Goal: Information Seeking & Learning: Learn about a topic

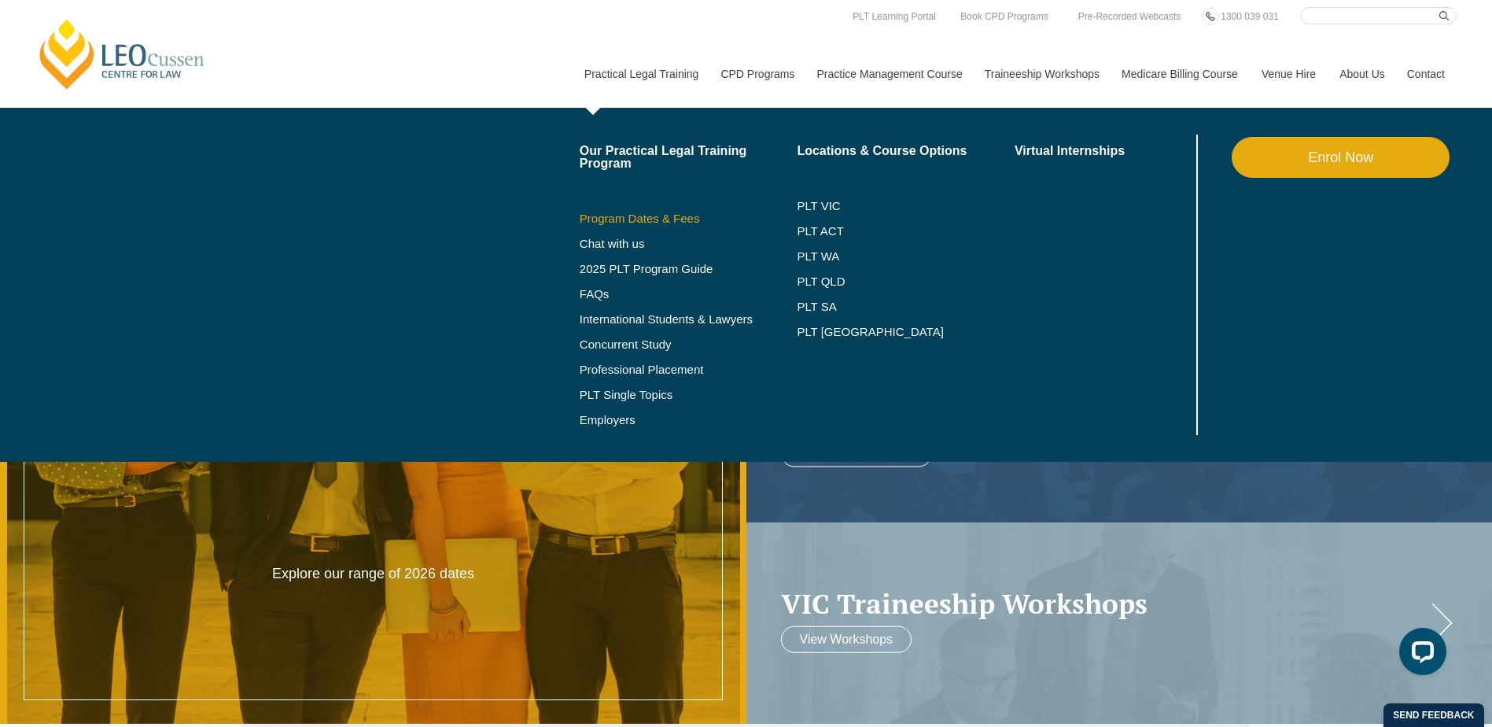
click at [638, 222] on link "Program Dates & Fees" at bounding box center [689, 218] width 218 height 13
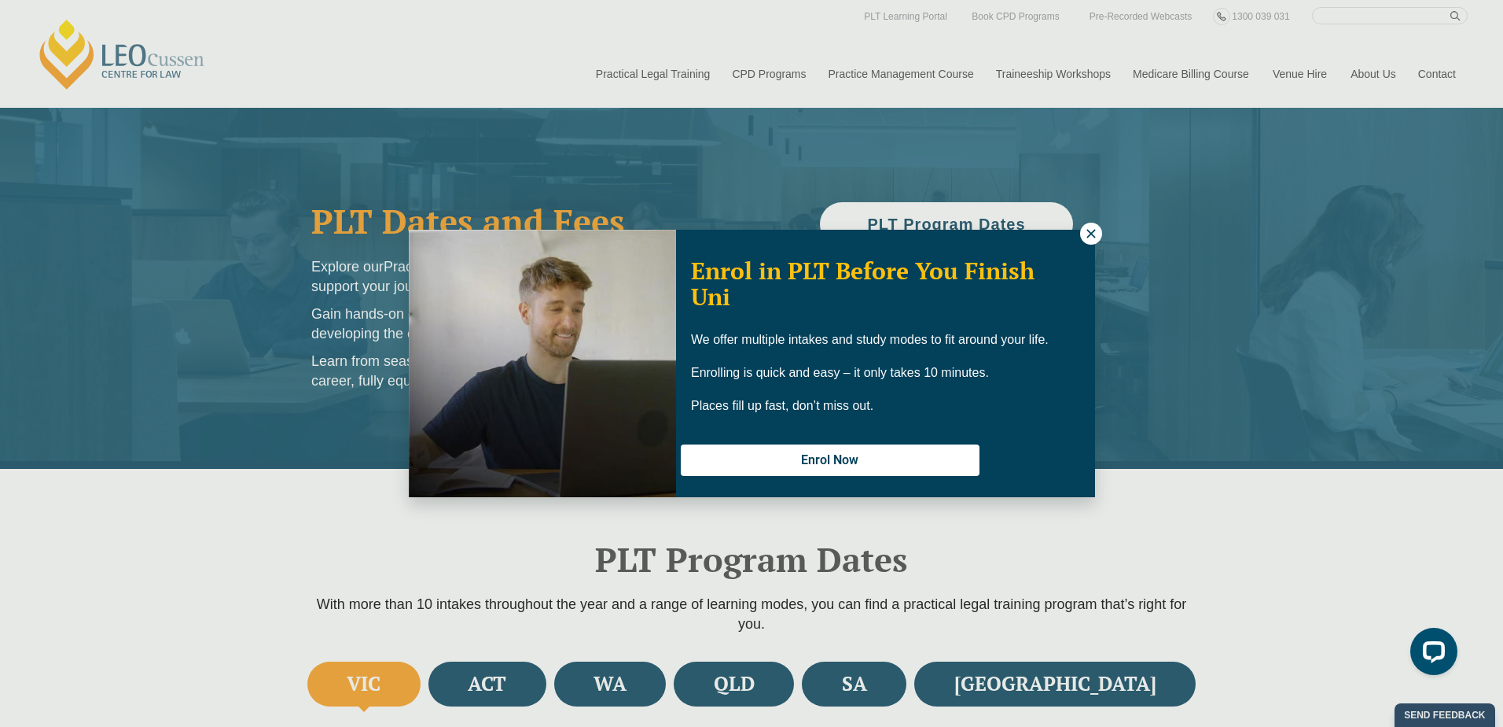
click at [1087, 228] on icon at bounding box center [1091, 233] width 14 height 14
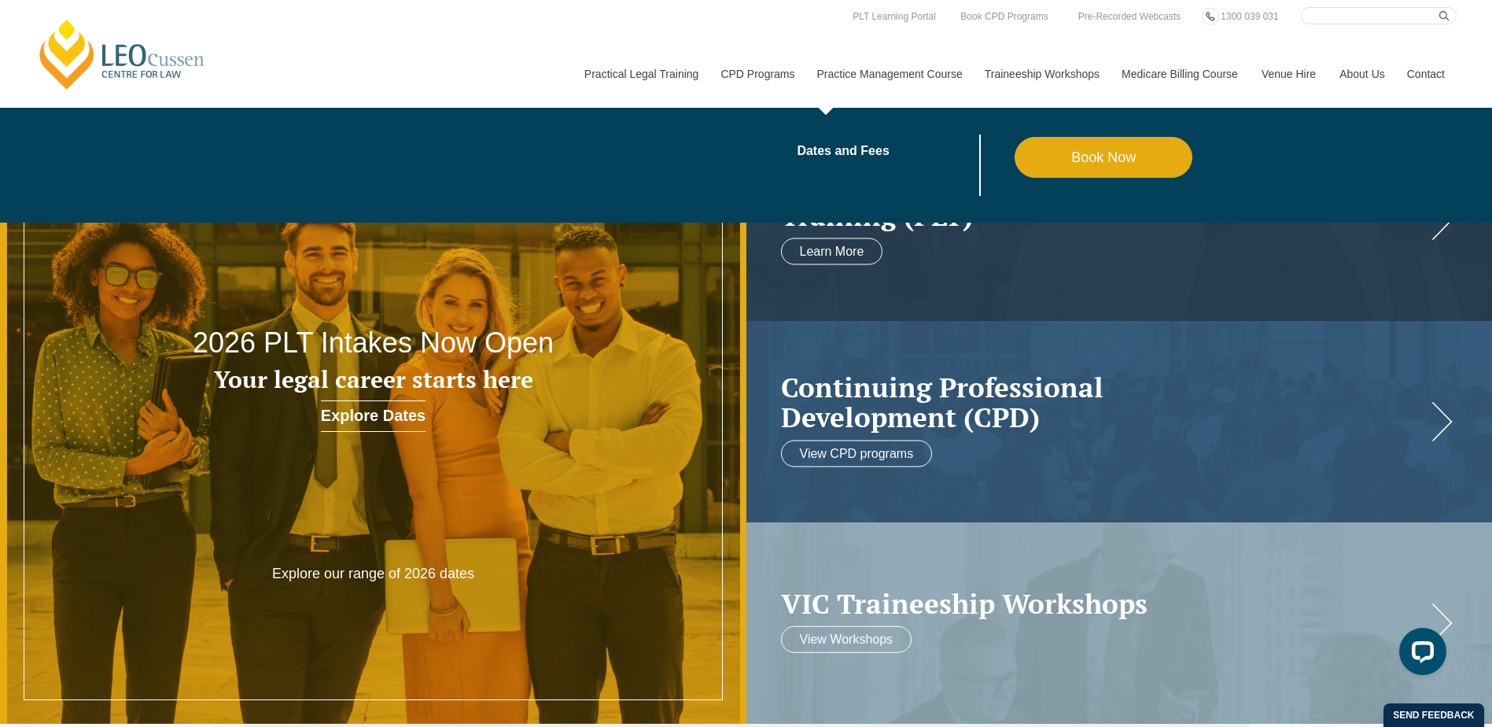
click at [885, 70] on link "Practice Management Course" at bounding box center [888, 74] width 167 height 68
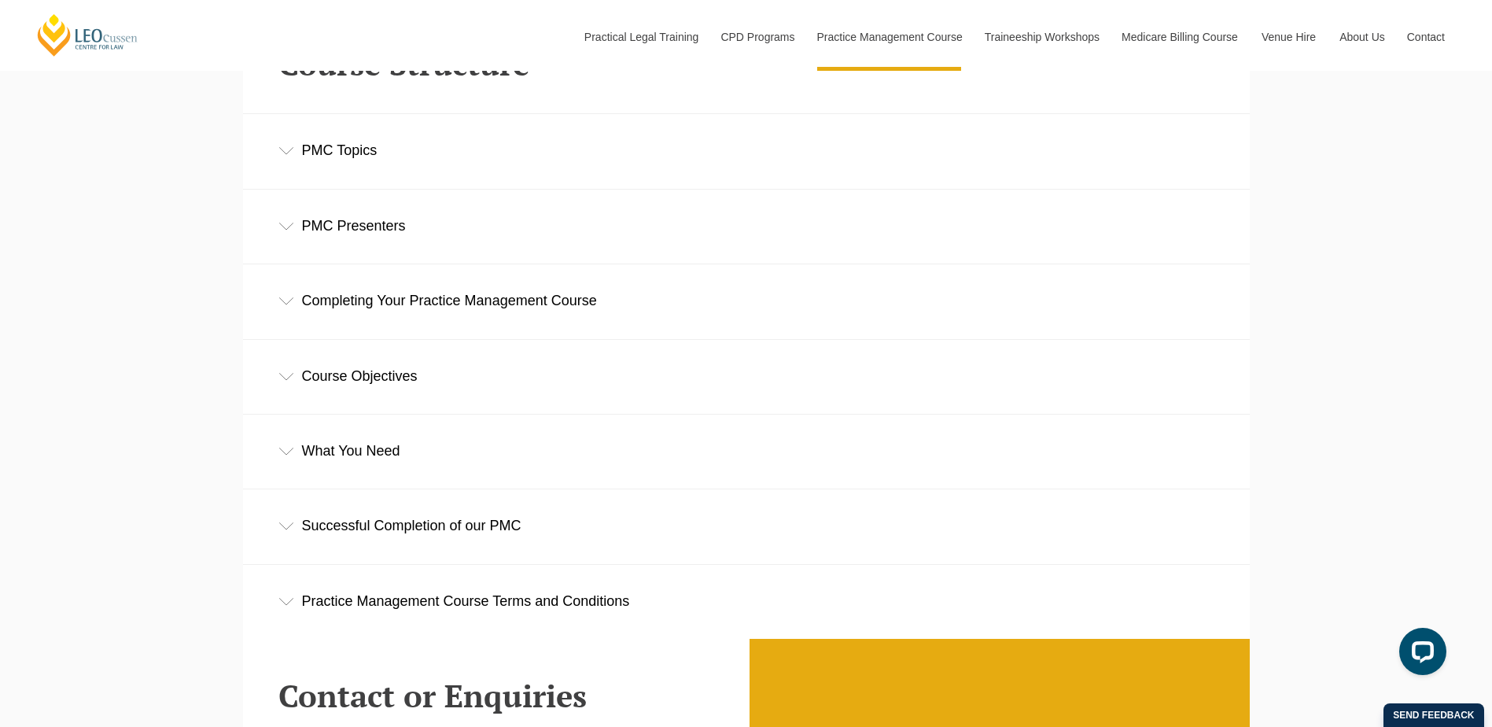
scroll to position [2280, 0]
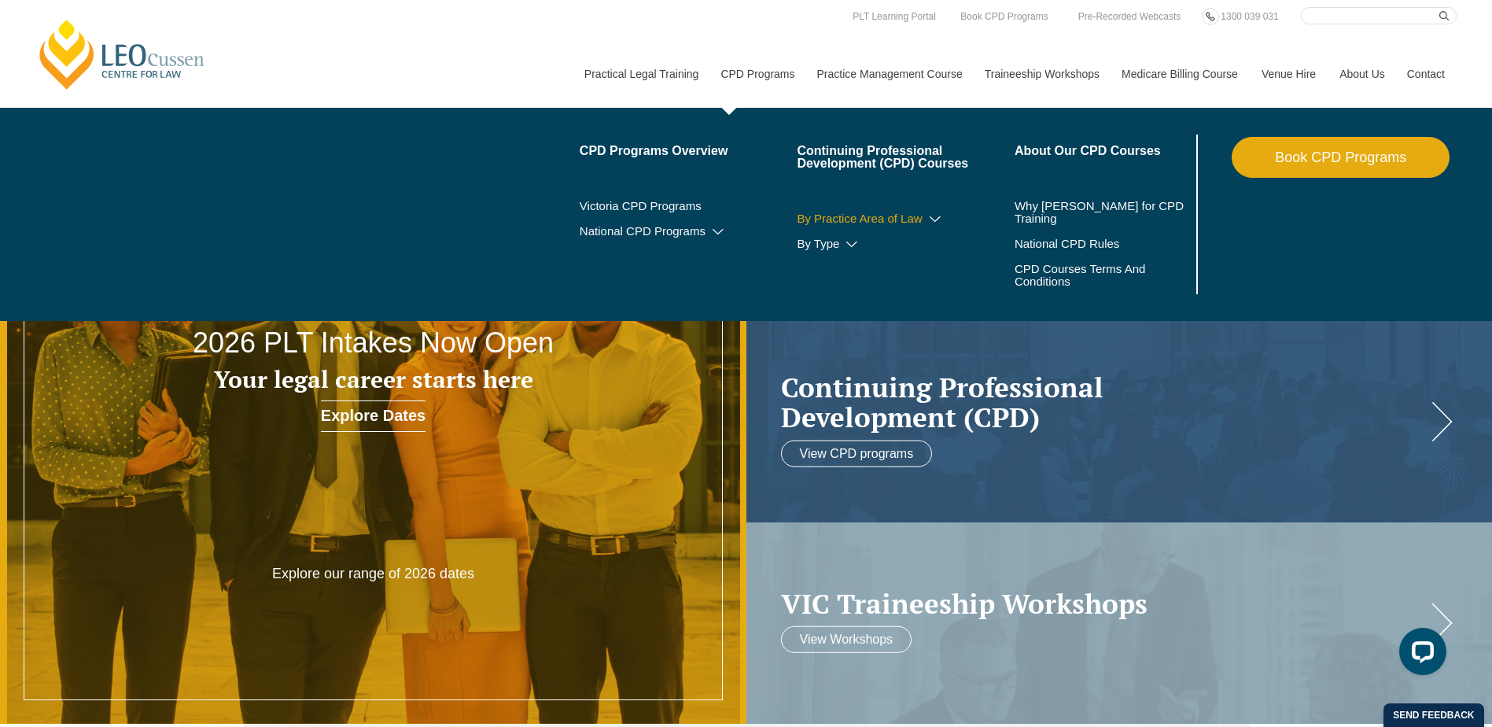
click at [938, 219] on icon at bounding box center [935, 219] width 16 height 11
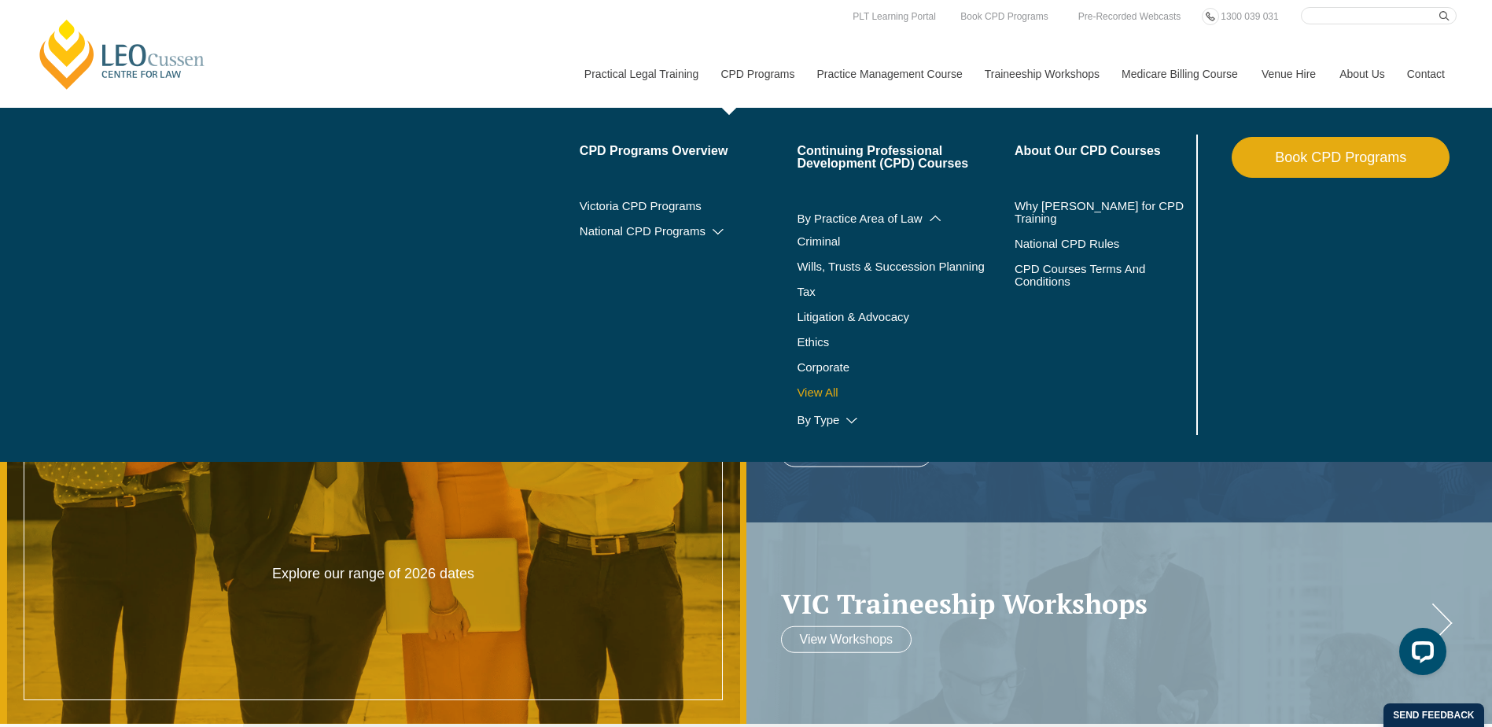
click at [830, 389] on link "View All" at bounding box center [906, 392] width 218 height 13
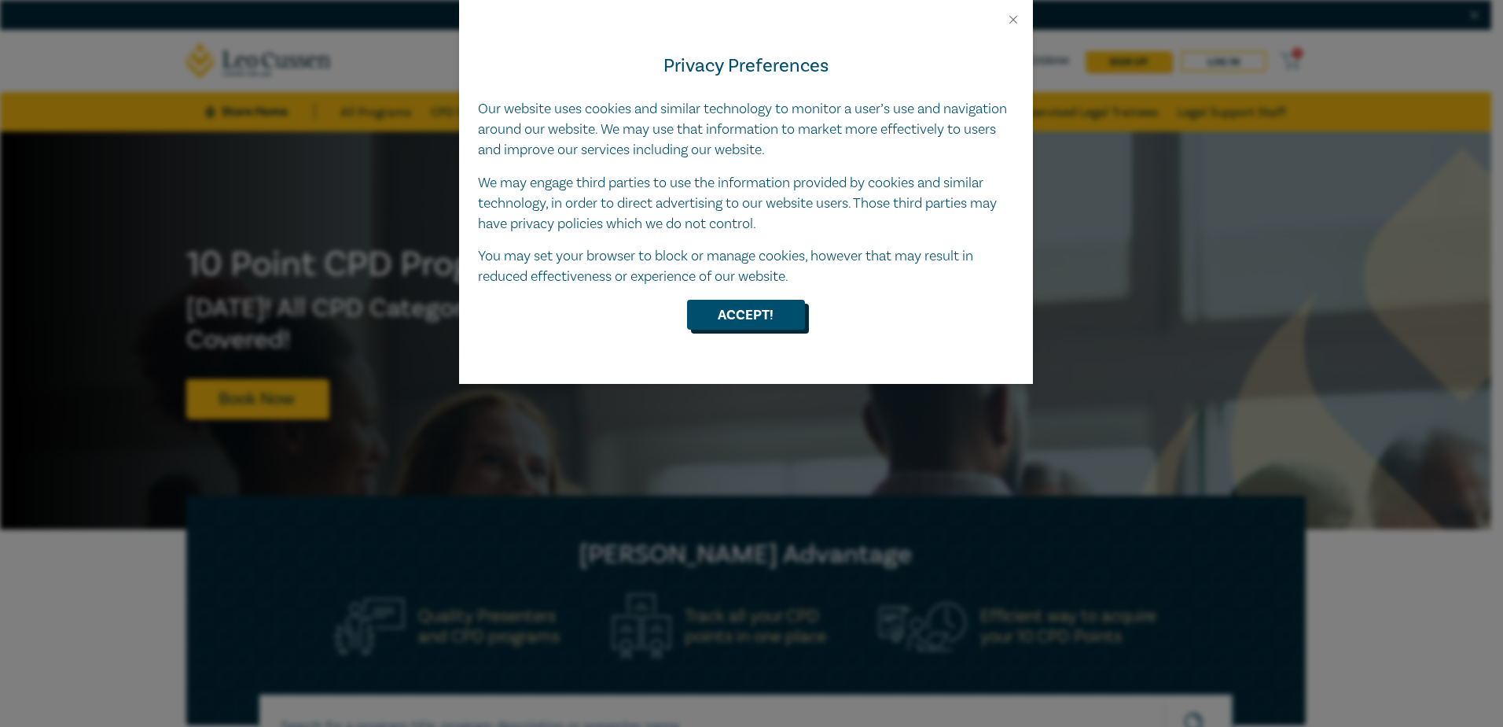
click at [744, 316] on button "Accept!" at bounding box center [746, 315] width 118 height 30
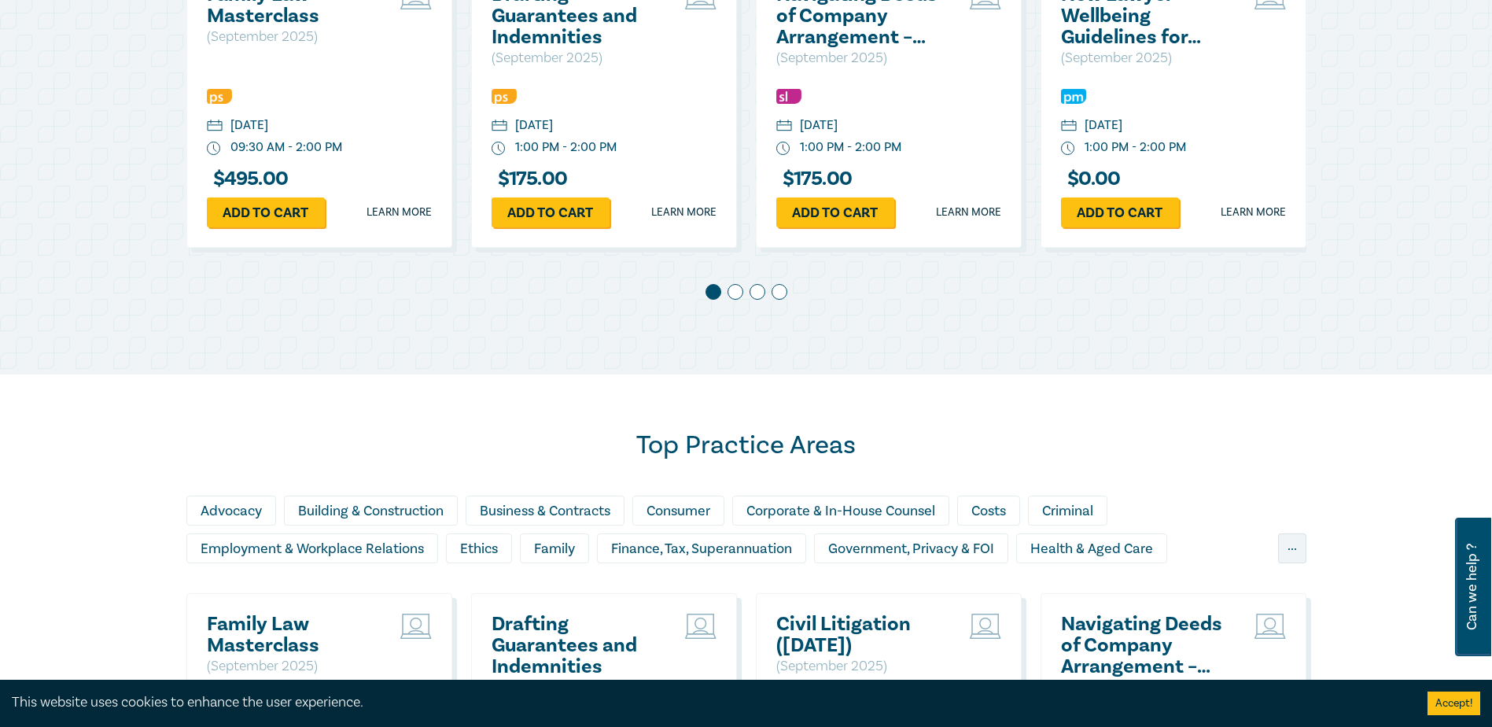
scroll to position [1022, 0]
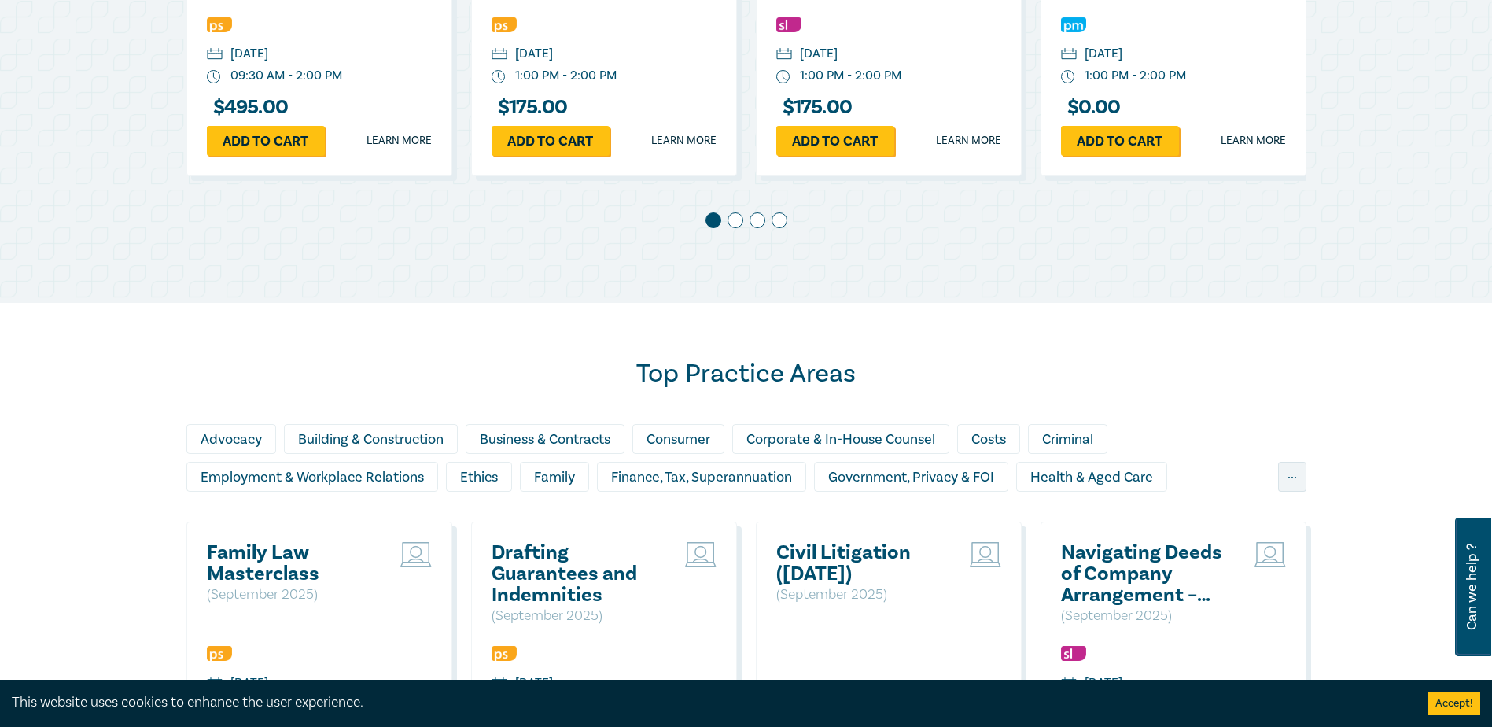
click at [736, 219] on span at bounding box center [735, 220] width 16 height 16
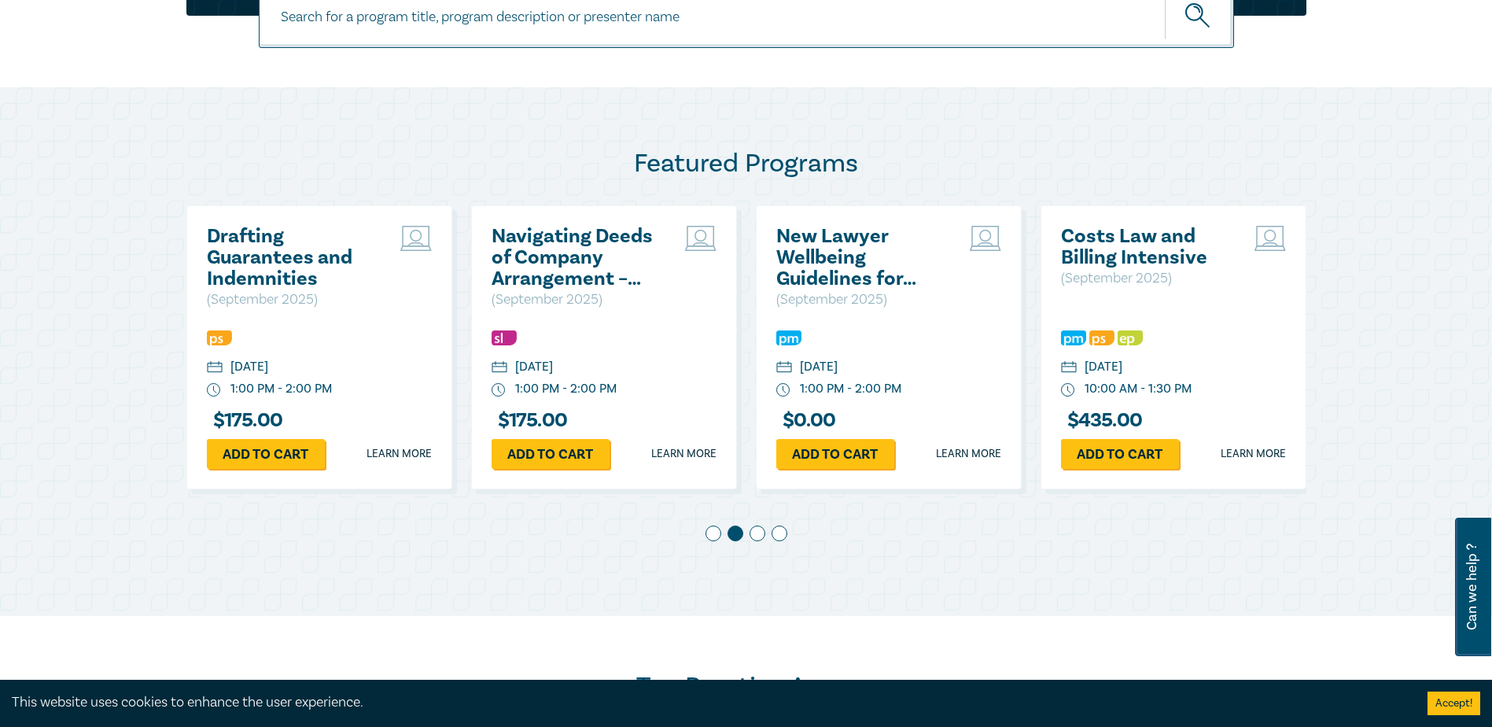
scroll to position [708, 0]
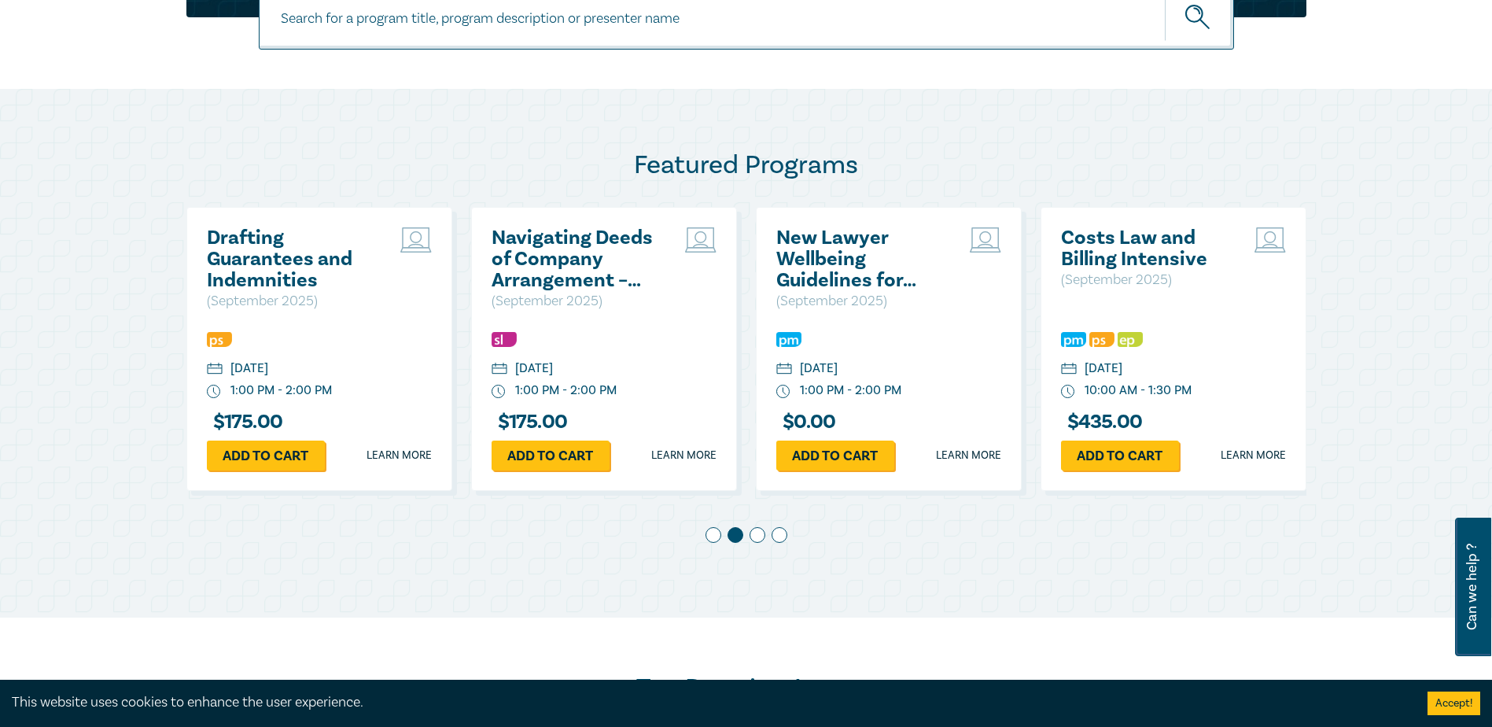
click at [757, 533] on span at bounding box center [757, 535] width 16 height 16
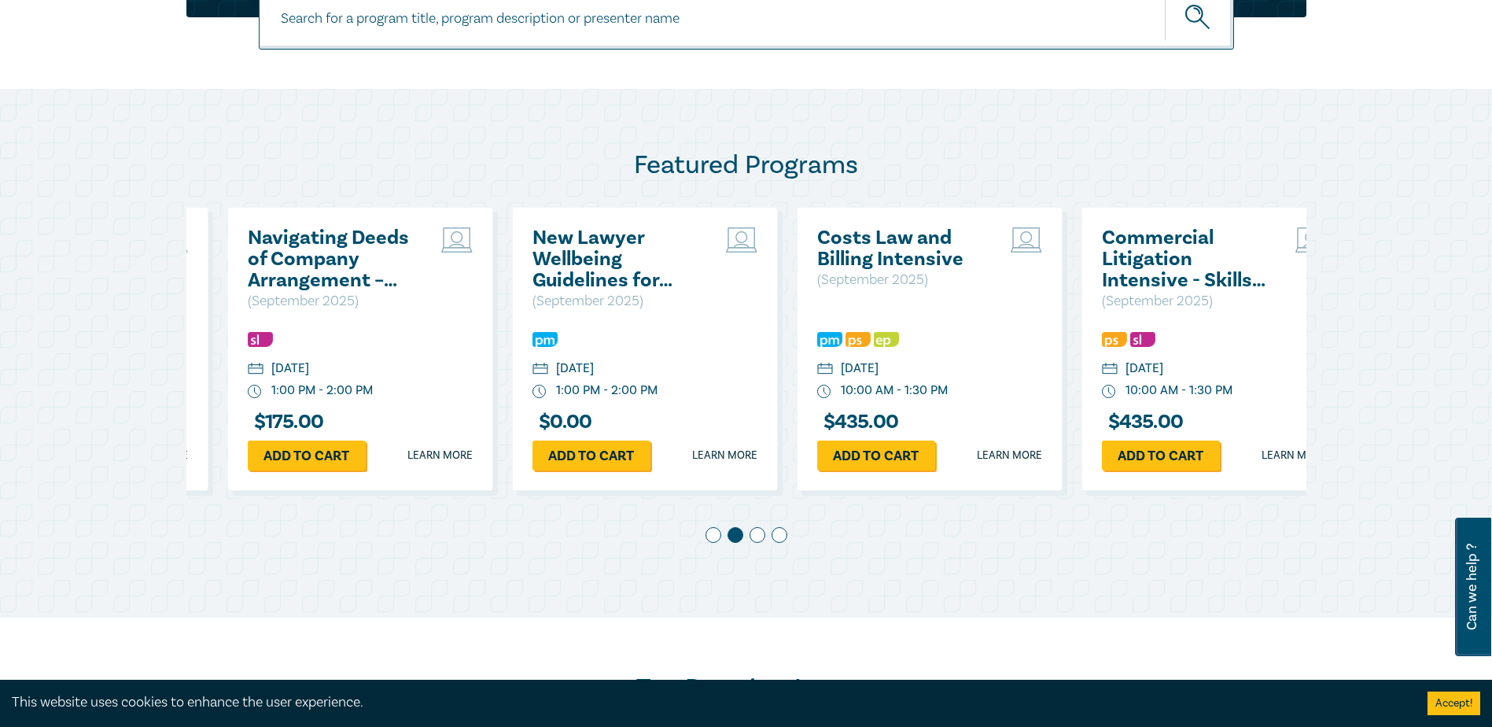
scroll to position [0, 569]
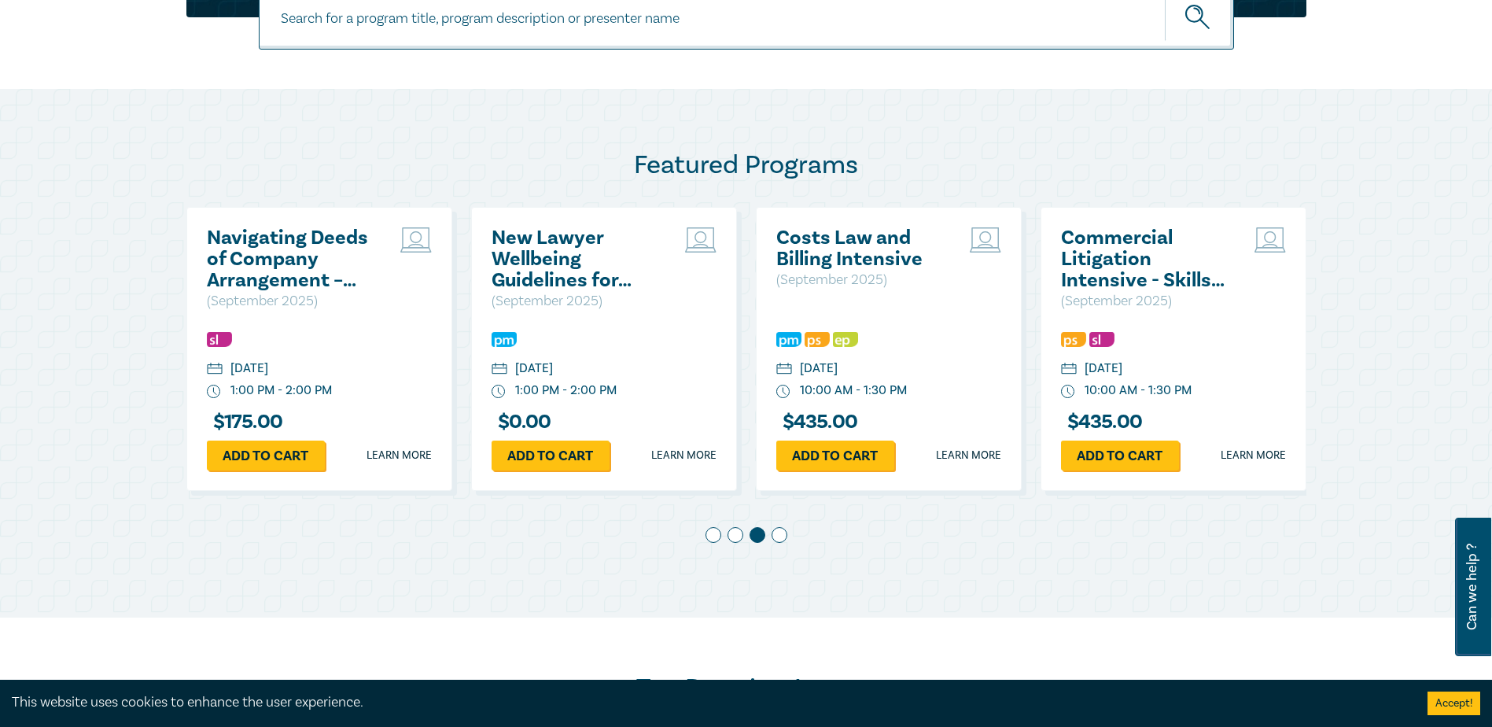
click at [778, 534] on span at bounding box center [779, 535] width 16 height 16
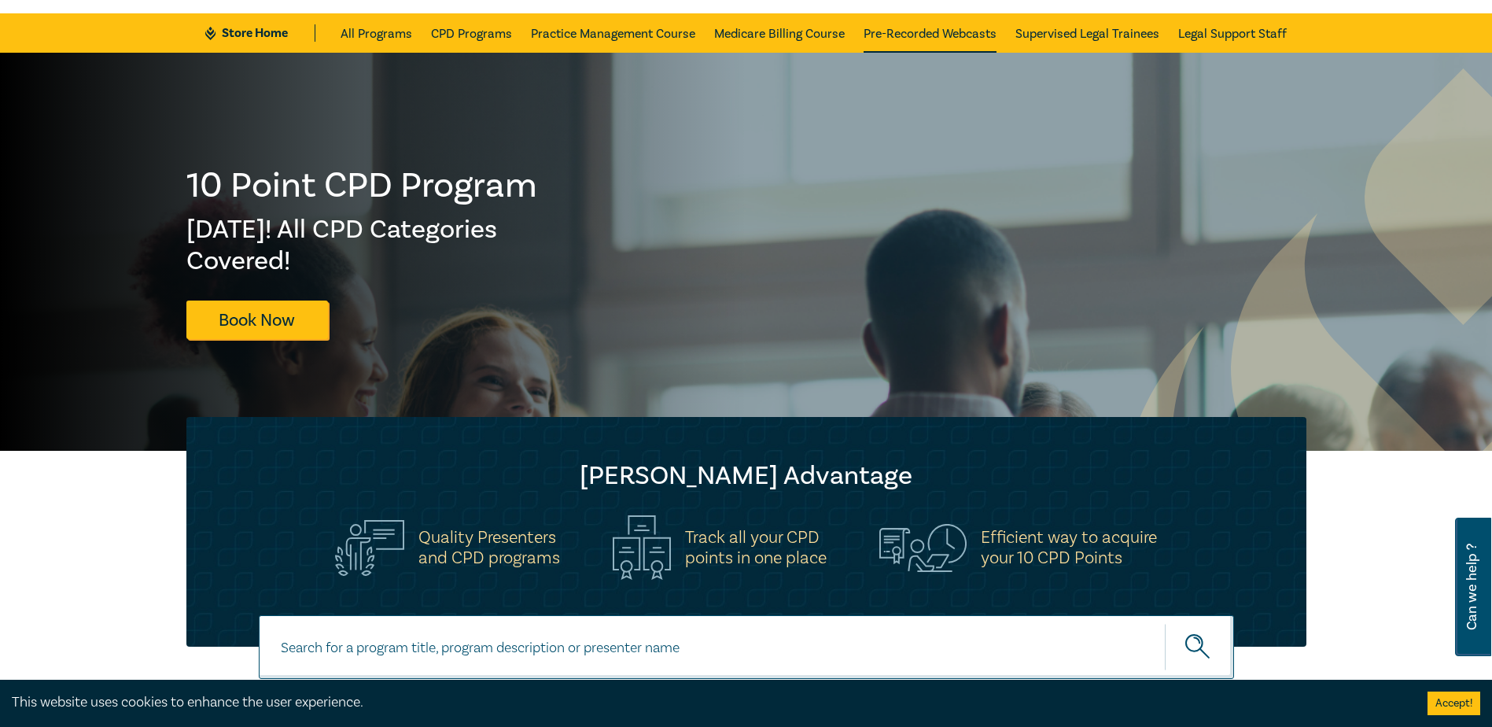
scroll to position [0, 0]
